Goal: Information Seeking & Learning: Find specific fact

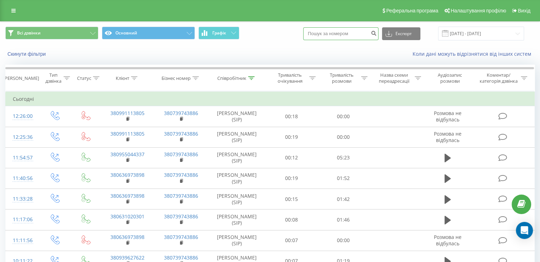
click at [339, 32] on input at bounding box center [340, 33] width 75 height 13
paste input "380991113805"
type input "380991113805"
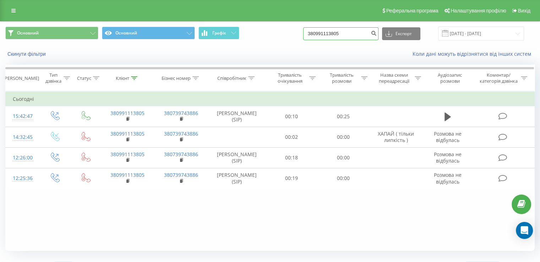
click at [355, 30] on input "380991113805" at bounding box center [340, 33] width 75 height 13
drag, startPoint x: 356, startPoint y: 36, endPoint x: 292, endPoint y: 33, distance: 64.0
click at [292, 33] on div "Основний Основний Графік 380991113805 Експорт .csv .xls .xlsx [DATE] - [DATE]" at bounding box center [269, 34] width 529 height 14
paste input "58623306"
type input "380958623306"
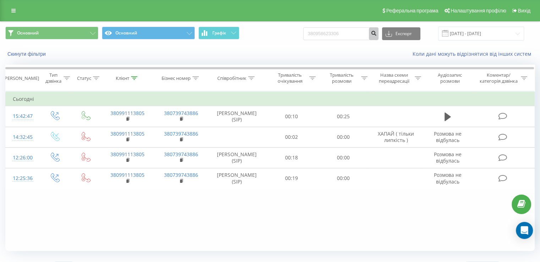
click at [377, 32] on icon "submit" at bounding box center [374, 32] width 6 height 4
